Goal: Transaction & Acquisition: Purchase product/service

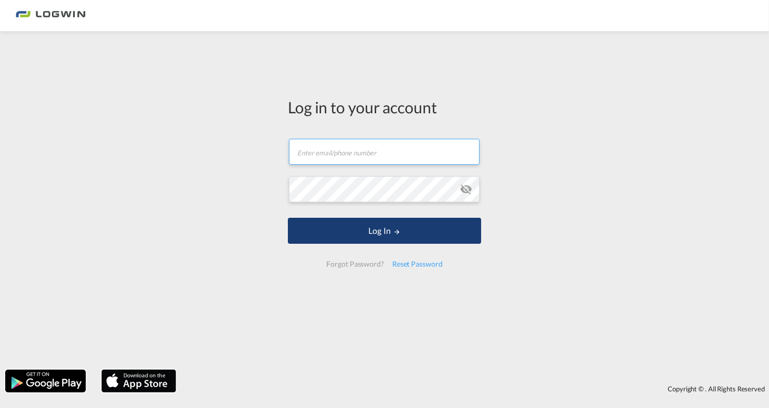
type input "[PERSON_NAME][EMAIL_ADDRESS][DOMAIN_NAME]"
click at [372, 229] on button "Log In" at bounding box center [384, 231] width 193 height 26
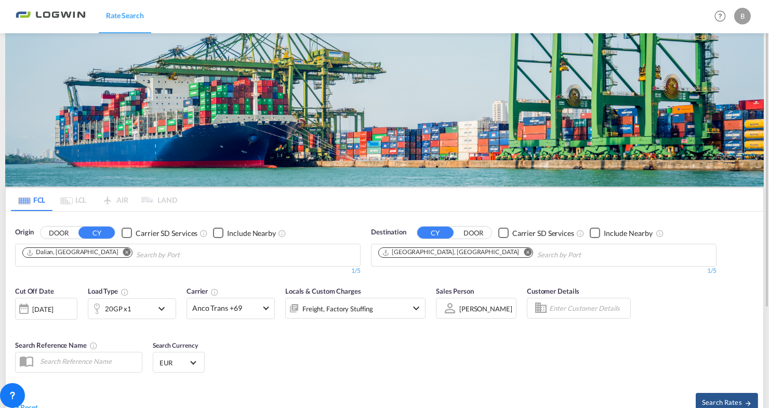
click at [123, 250] on md-icon "Remove" at bounding box center [127, 252] width 8 height 8
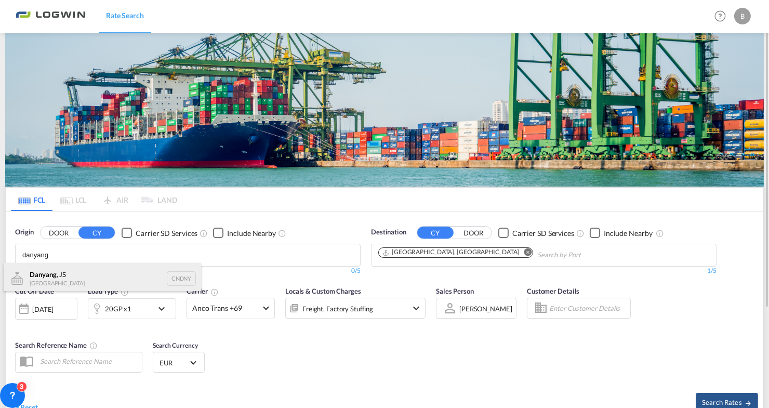
type input "danyang"
click at [43, 276] on div "[GEOGRAPHIC_DATA] , JS China CNDNY" at bounding box center [102, 278] width 197 height 31
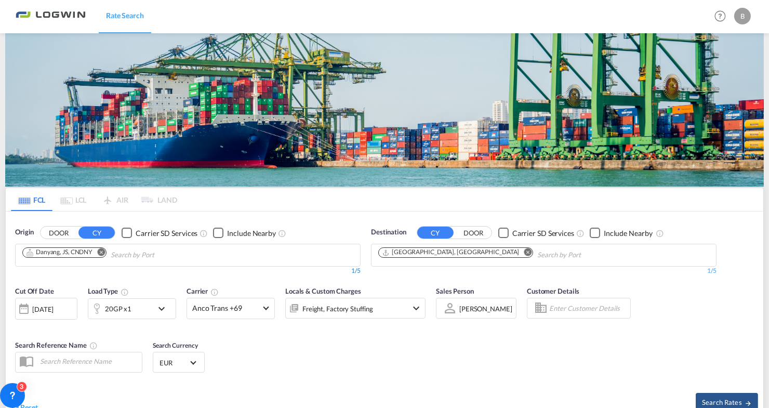
scroll to position [52, 0]
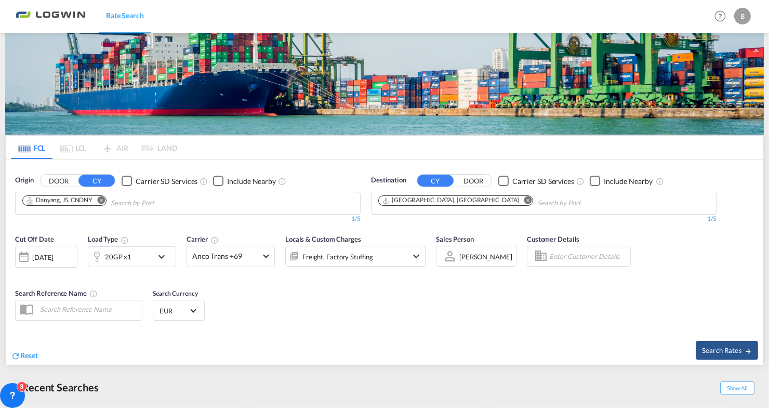
click at [414, 253] on md-icon "icon-chevron-down" at bounding box center [416, 256] width 12 height 12
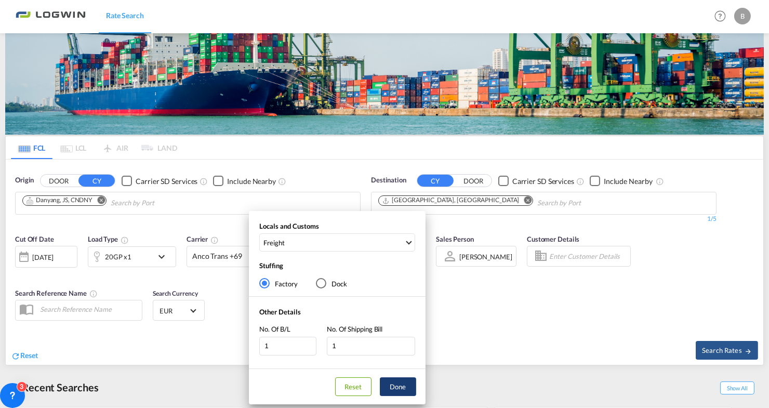
click at [401, 386] on button "Done" at bounding box center [398, 386] width 36 height 19
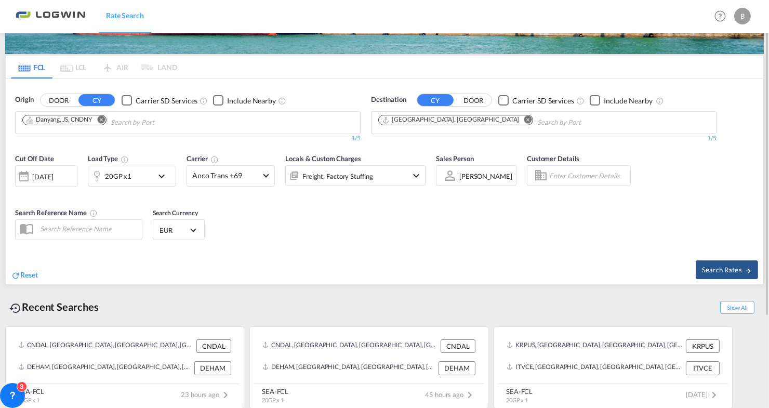
scroll to position [29, 0]
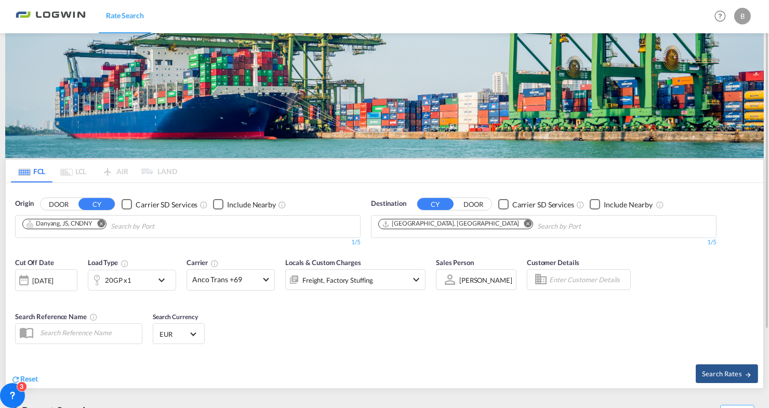
click at [163, 278] on md-icon "icon-chevron-down" at bounding box center [164, 280] width 18 height 12
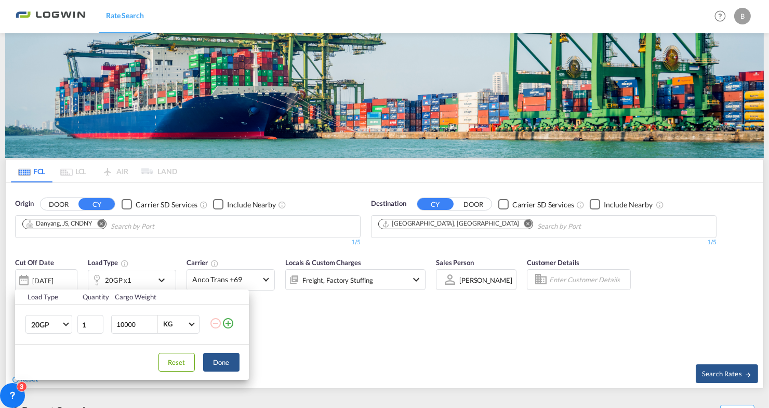
drag, startPoint x: 144, startPoint y: 325, endPoint x: 115, endPoint y: 322, distance: 29.3
click at [115, 322] on div "10000 KG KG" at bounding box center [155, 324] width 88 height 19
type input "18000"
click at [229, 356] on button "Done" at bounding box center [221, 362] width 36 height 19
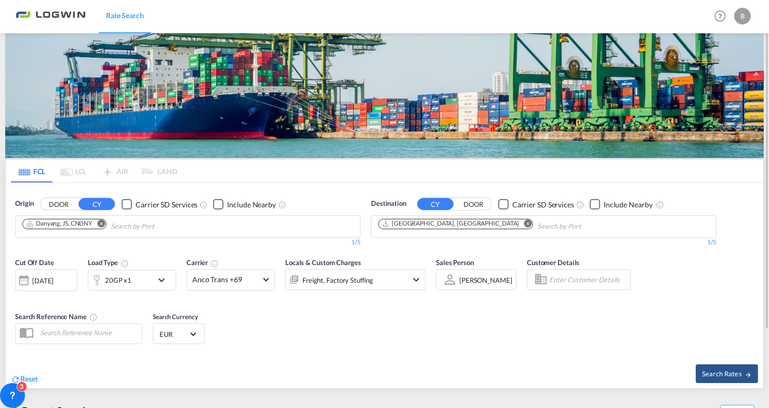
click at [161, 278] on md-icon "icon-chevron-down" at bounding box center [164, 280] width 18 height 12
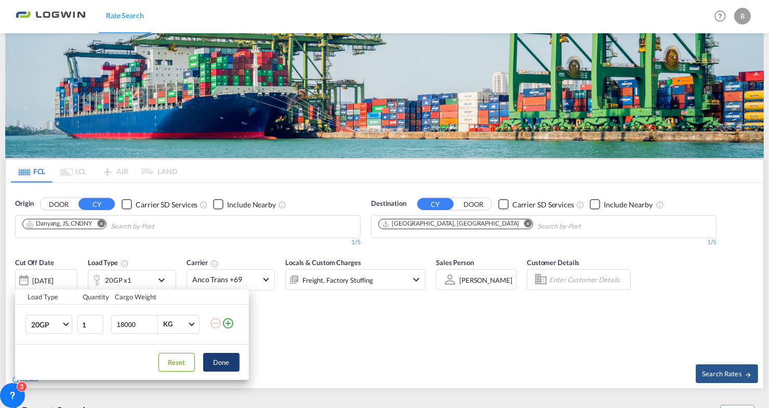
click at [224, 360] on button "Done" at bounding box center [221, 362] width 36 height 19
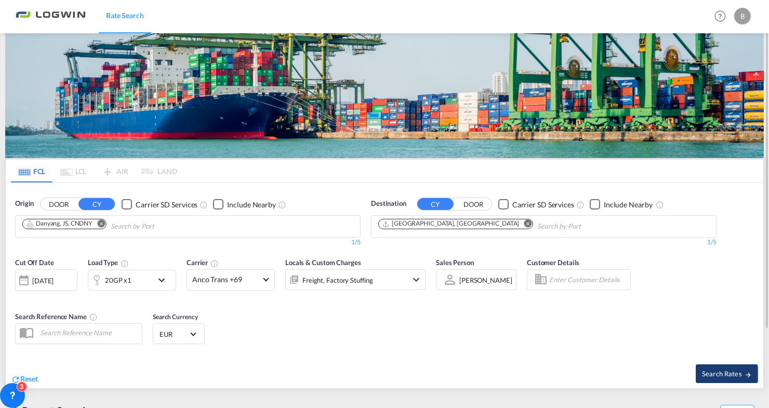
click at [721, 372] on span "Search Rates" at bounding box center [727, 373] width 50 height 8
type input "CNDNY to DEHAM / [DATE]"
